Goal: Find specific page/section: Find specific page/section

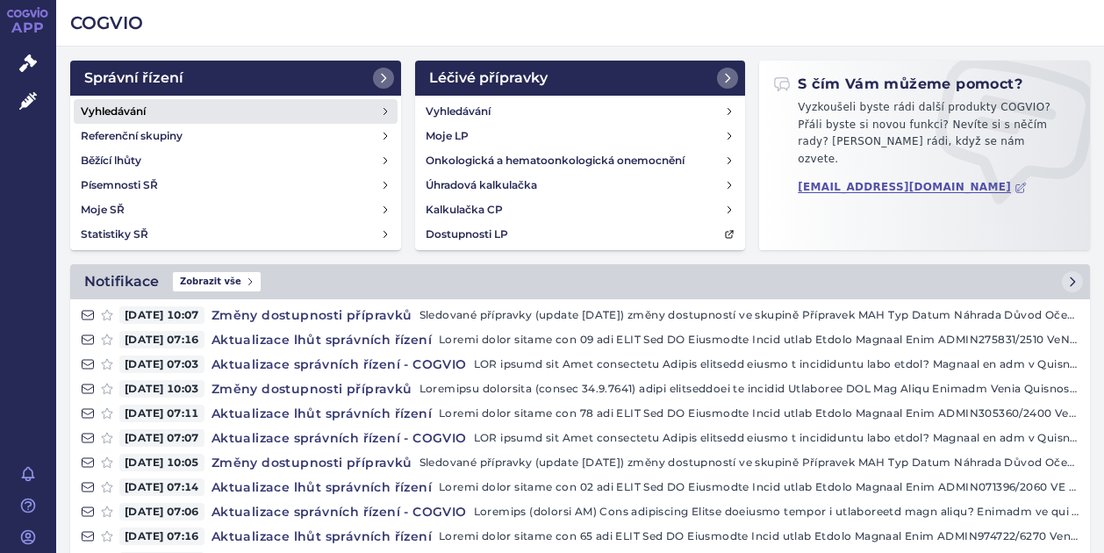
click at [150, 109] on link "Vyhledávání" at bounding box center [236, 111] width 324 height 25
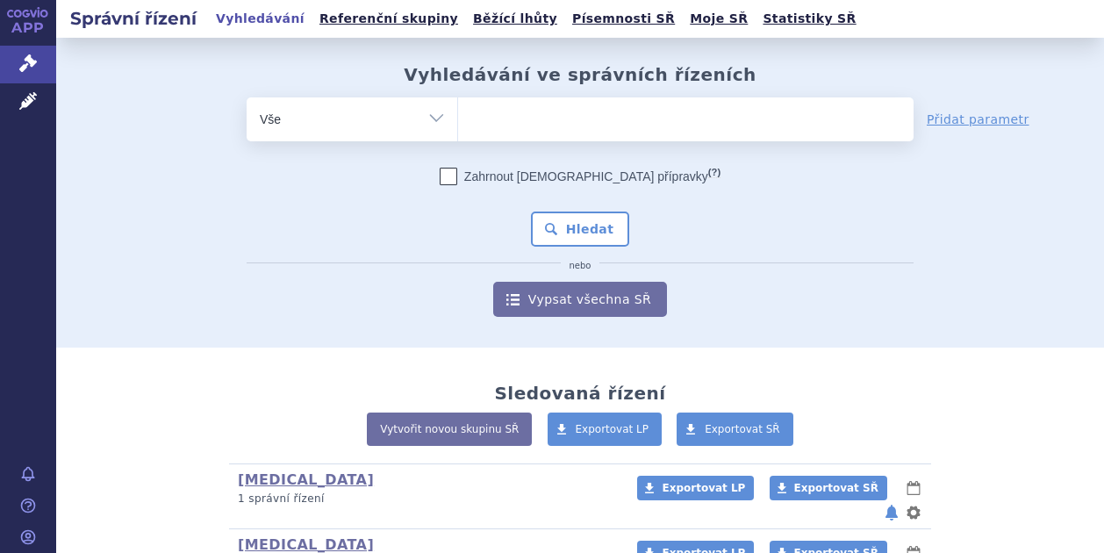
click at [495, 127] on ul at bounding box center [685, 115] width 455 height 37
click at [458, 127] on select at bounding box center [457, 119] width 1 height 44
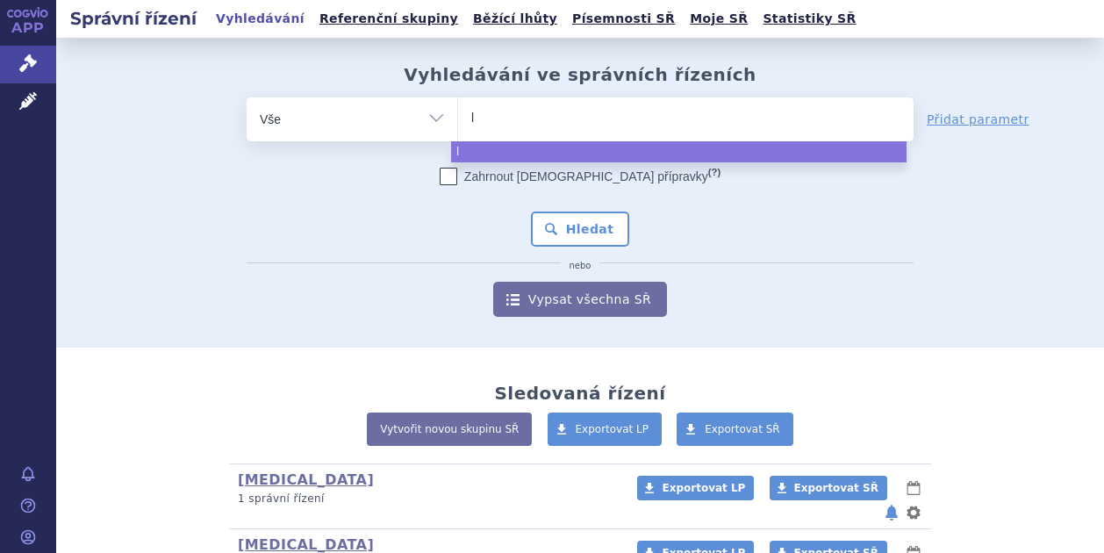
type input "le"
type input "leq"
type input "leqv"
type input "leqvio"
select select "leqvio"
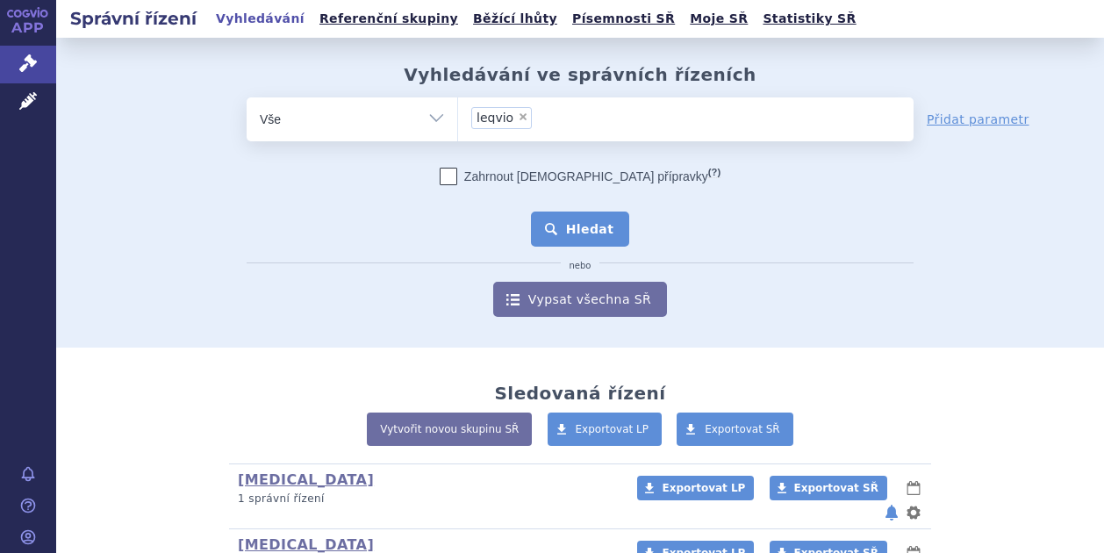
click at [556, 241] on button "Hledat" at bounding box center [580, 228] width 99 height 35
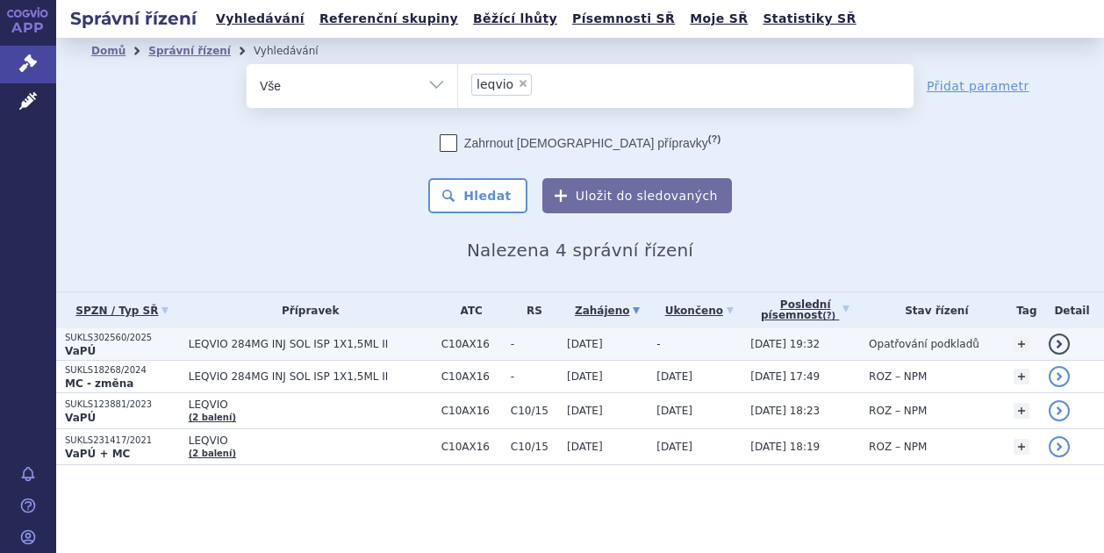
click at [93, 347] on p "VaPÚ" at bounding box center [122, 351] width 115 height 14
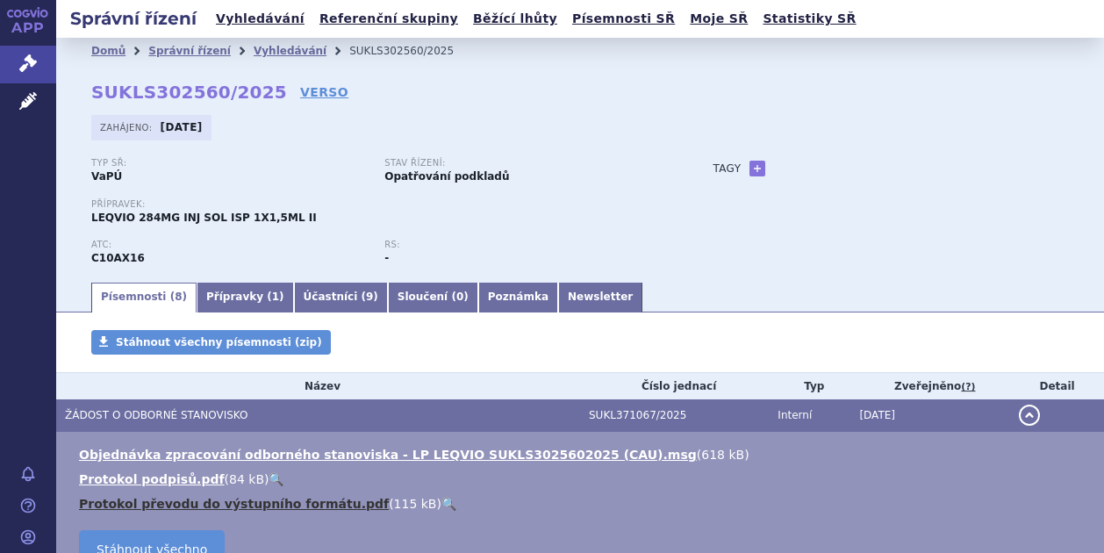
scroll to position [181, 0]
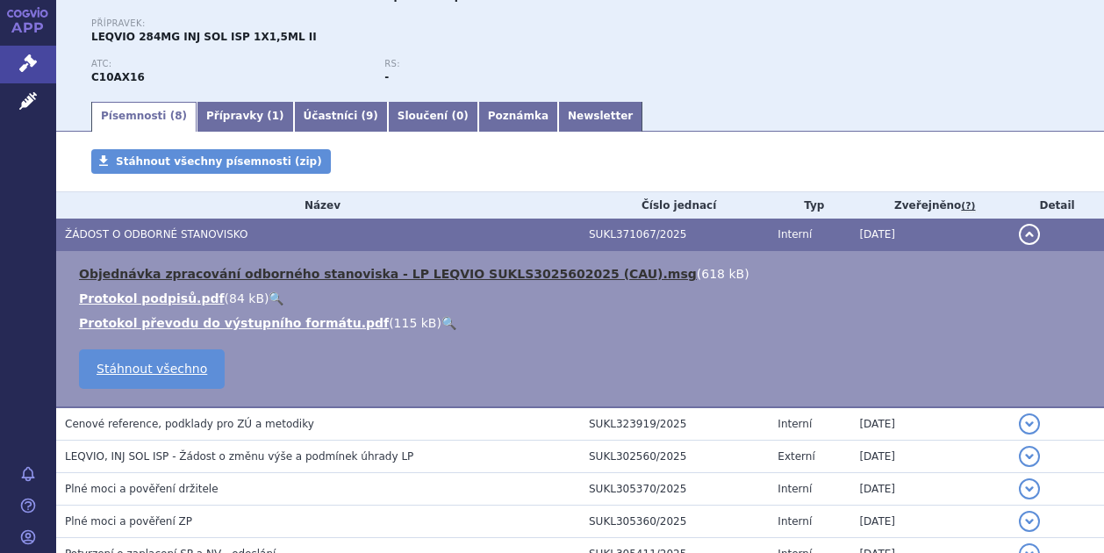
click at [220, 276] on link "Objednávka zpracování odborného stanoviska - LP LEQVIO SUKLS3025602025 (CAU).msg" at bounding box center [388, 274] width 618 height 14
